Goal: Information Seeking & Learning: Find contact information

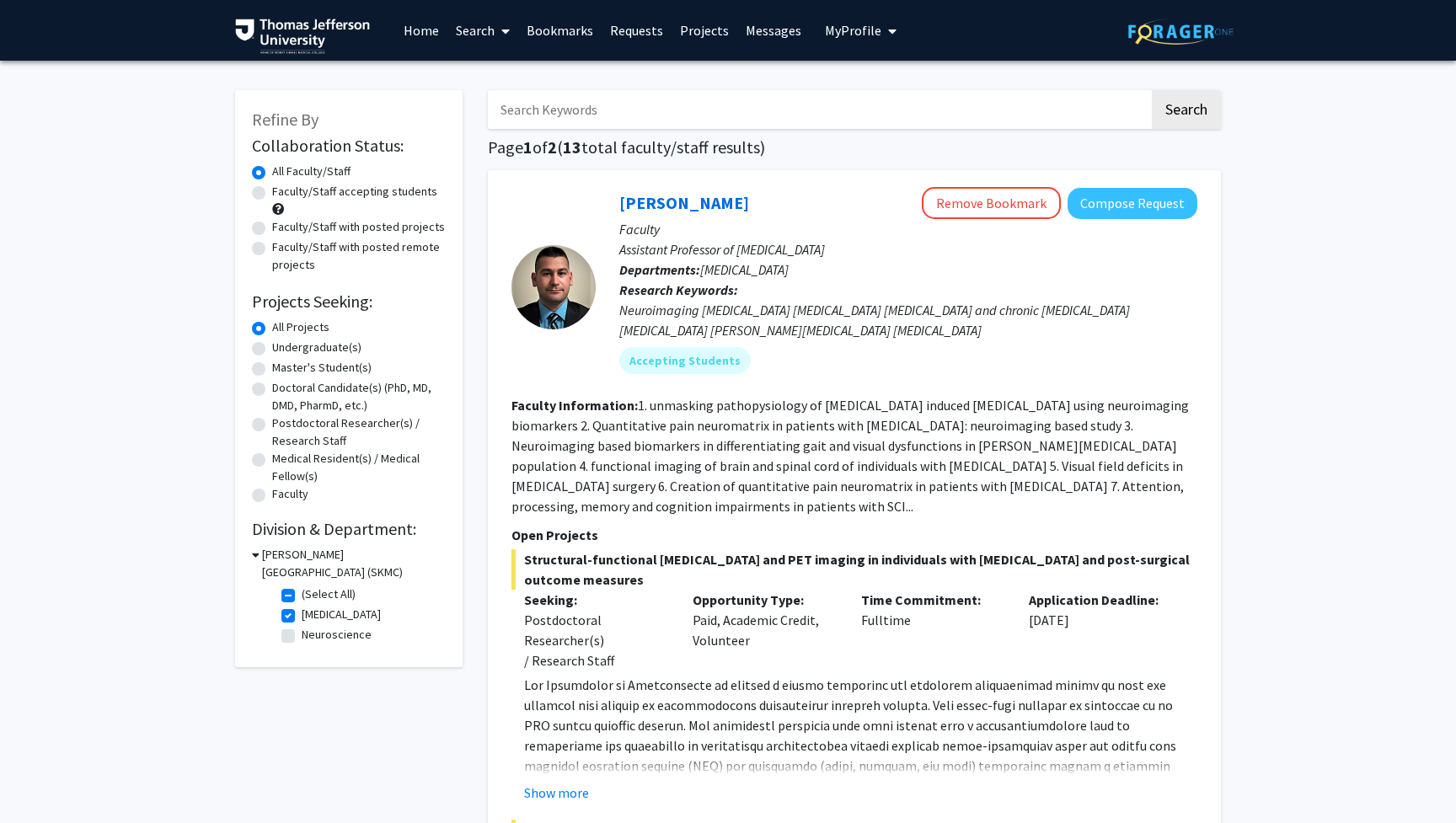
click at [272, 196] on label "Faculty/Staff accepting students" at bounding box center [354, 192] width 165 height 18
click at [272, 194] on input "Faculty/Staff accepting students" at bounding box center [277, 188] width 11 height 11
radio input "true"
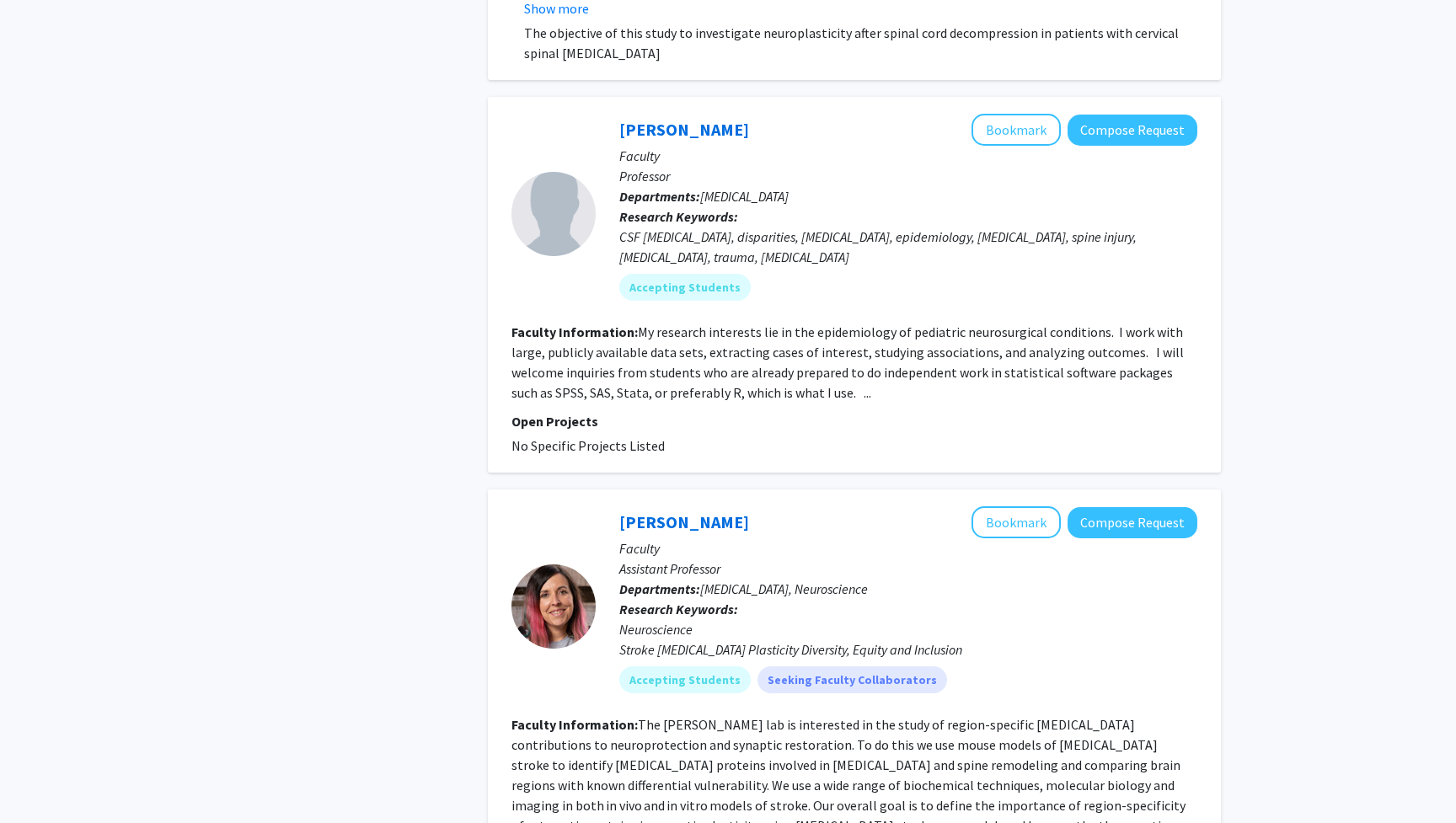
scroll to position [1547, 0]
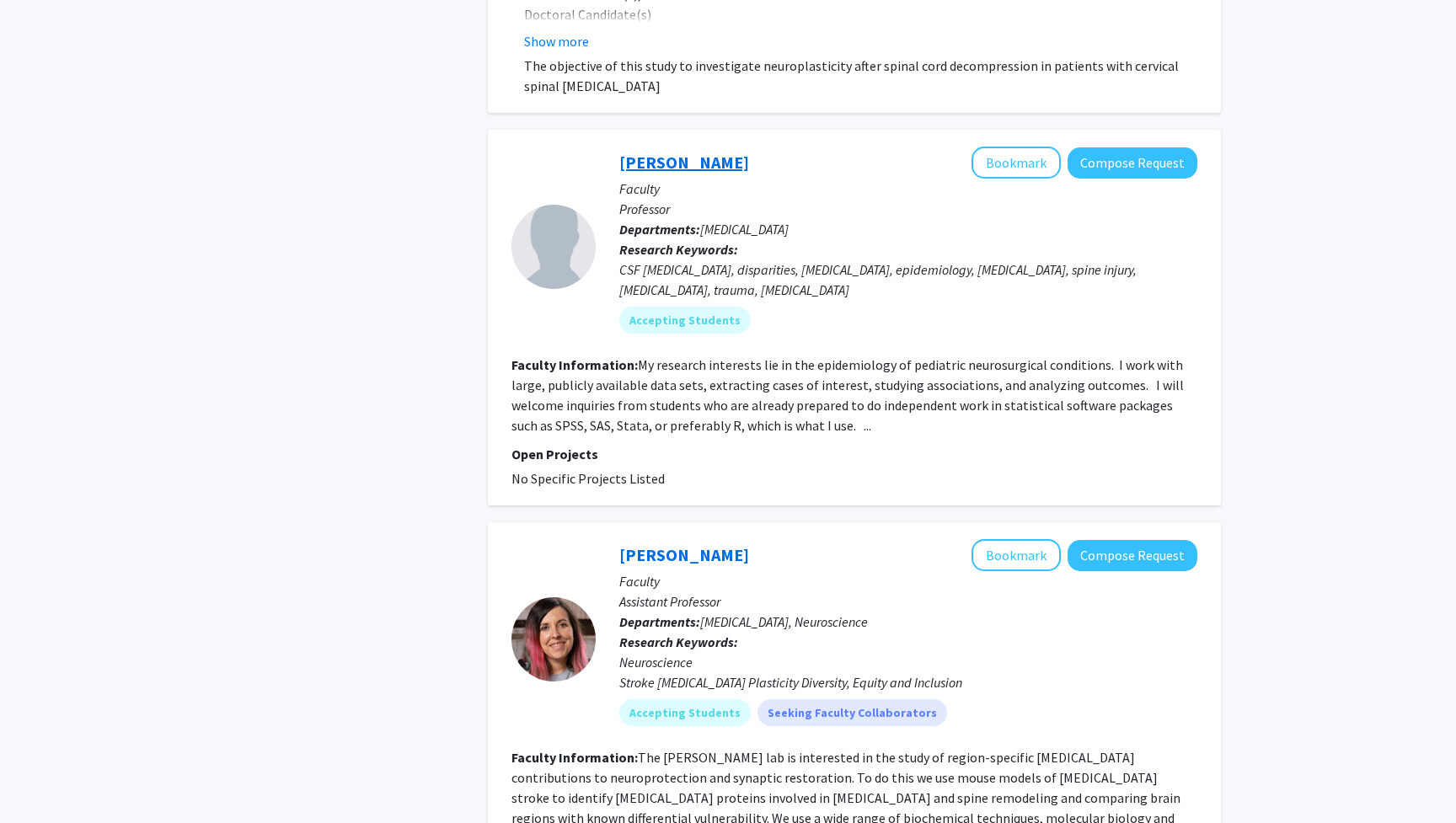
click at [677, 170] on link "[PERSON_NAME]" at bounding box center [684, 162] width 130 height 21
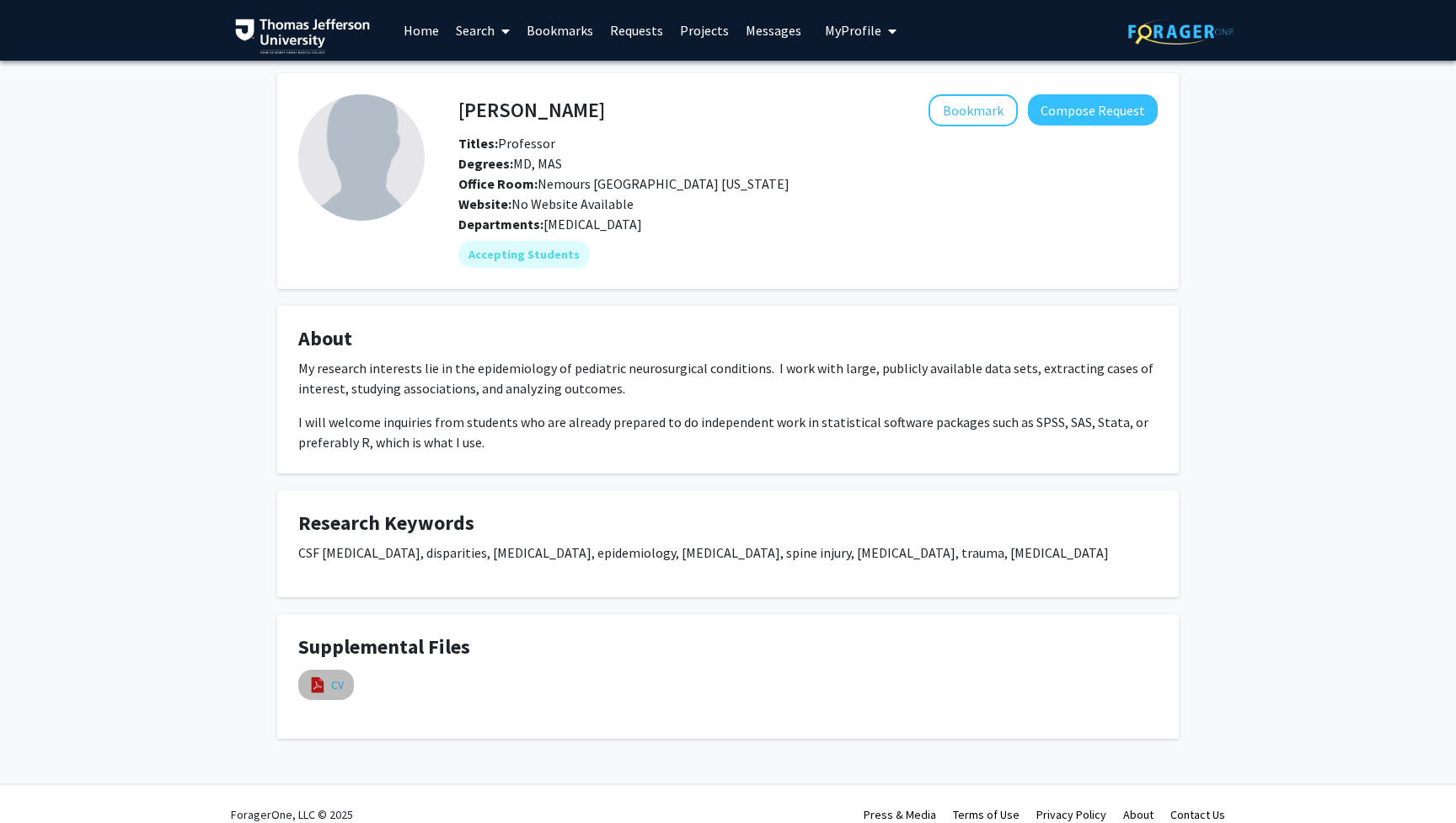
click at [341, 691] on link "CV" at bounding box center [337, 686] width 13 height 18
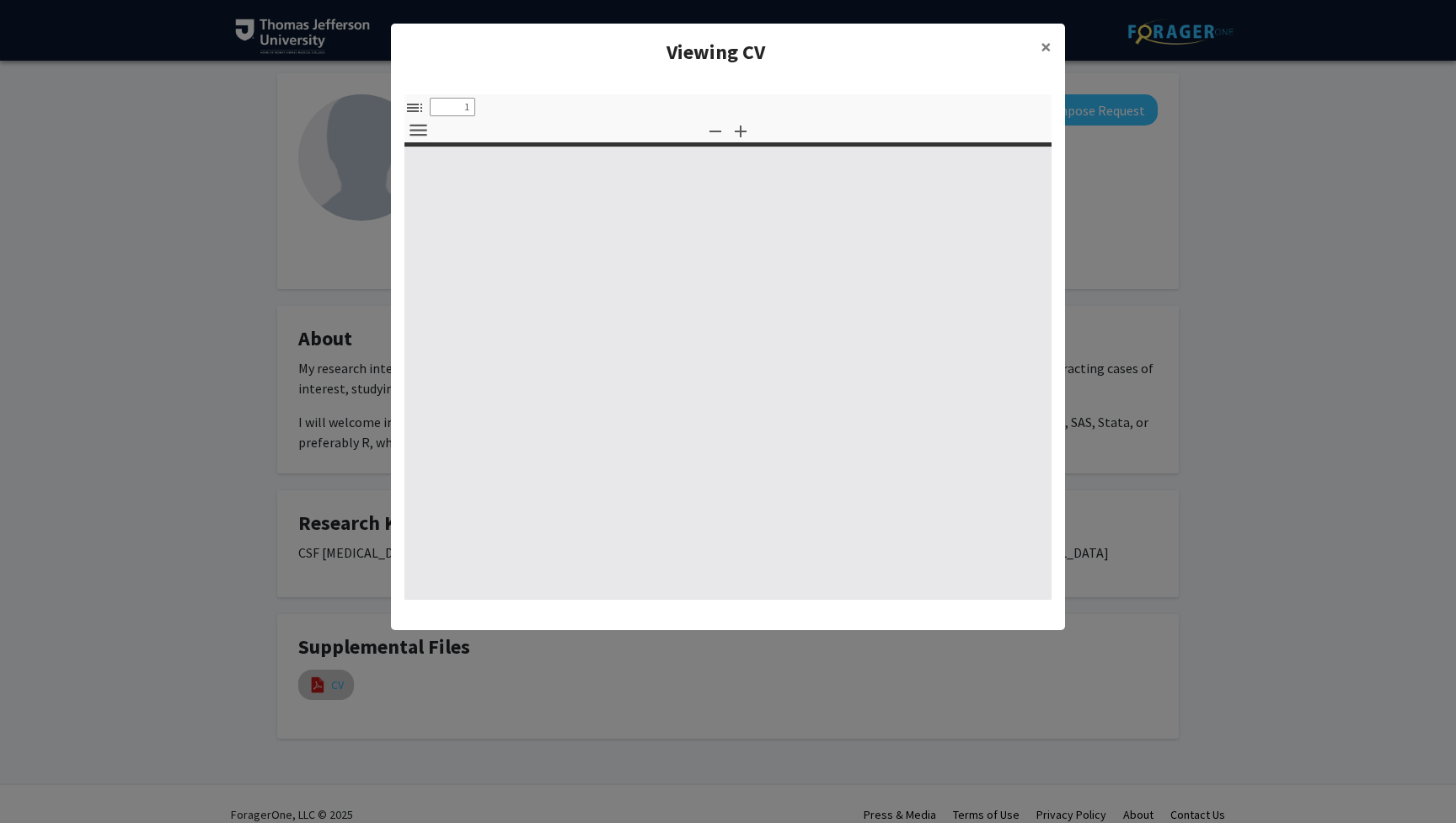
select select "custom"
type input "0"
select select "custom"
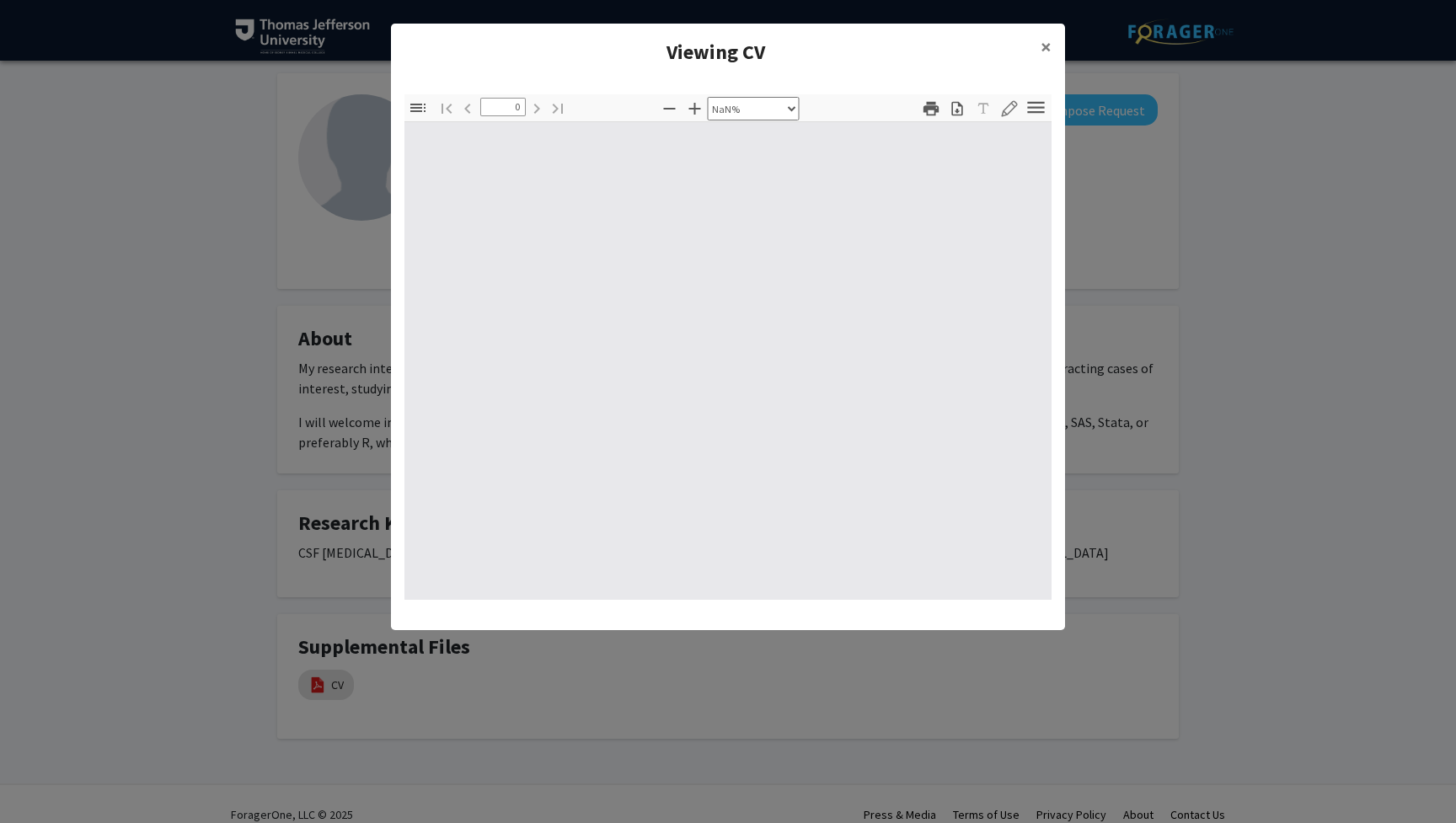
type input "1"
select select "auto"
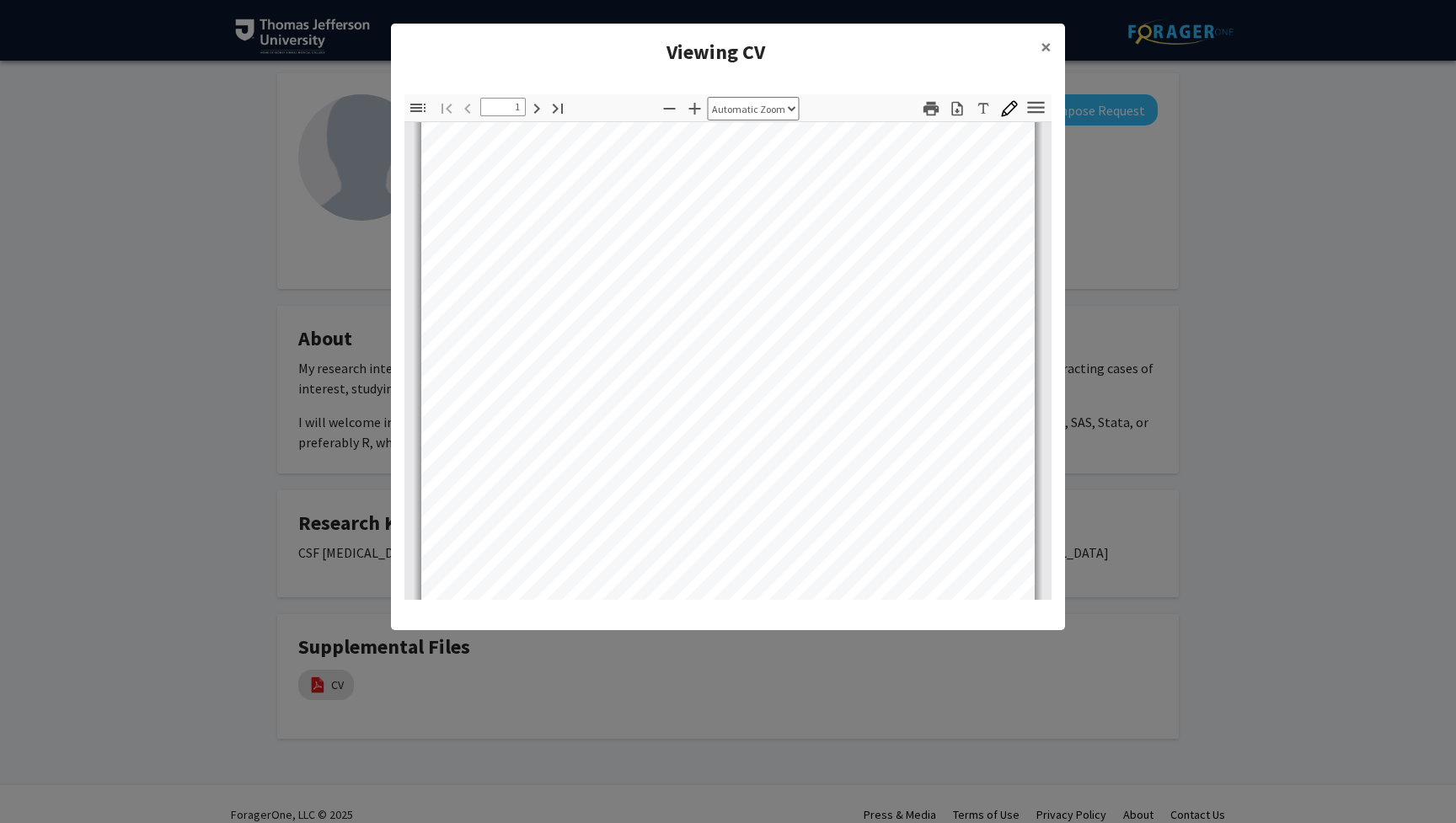
scroll to position [159, 0]
click at [1040, 41] on button "×" at bounding box center [1046, 48] width 38 height 48
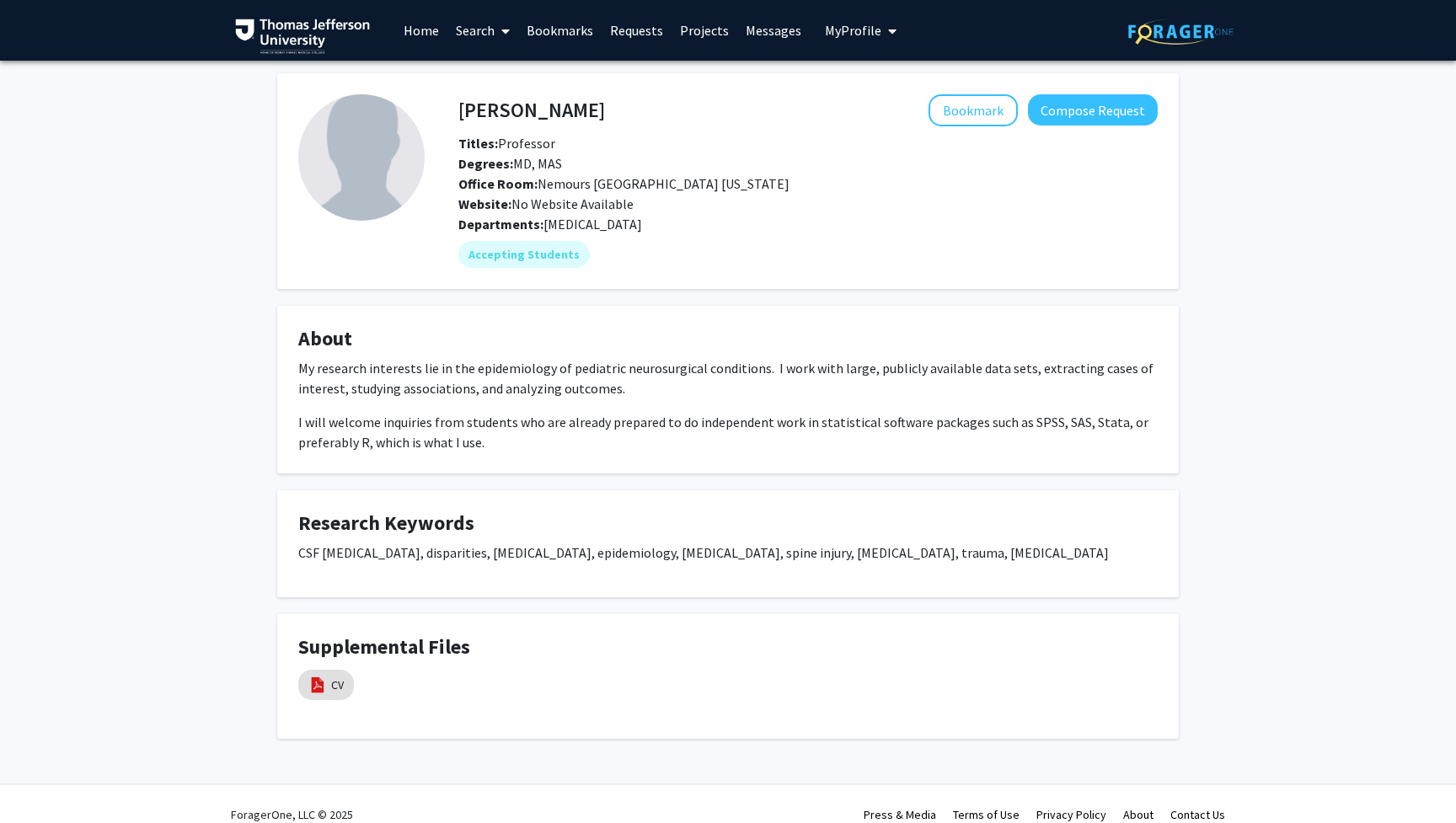
click at [866, 211] on div "Website: No Website Available" at bounding box center [808, 204] width 725 height 20
